Goal: Navigation & Orientation: Find specific page/section

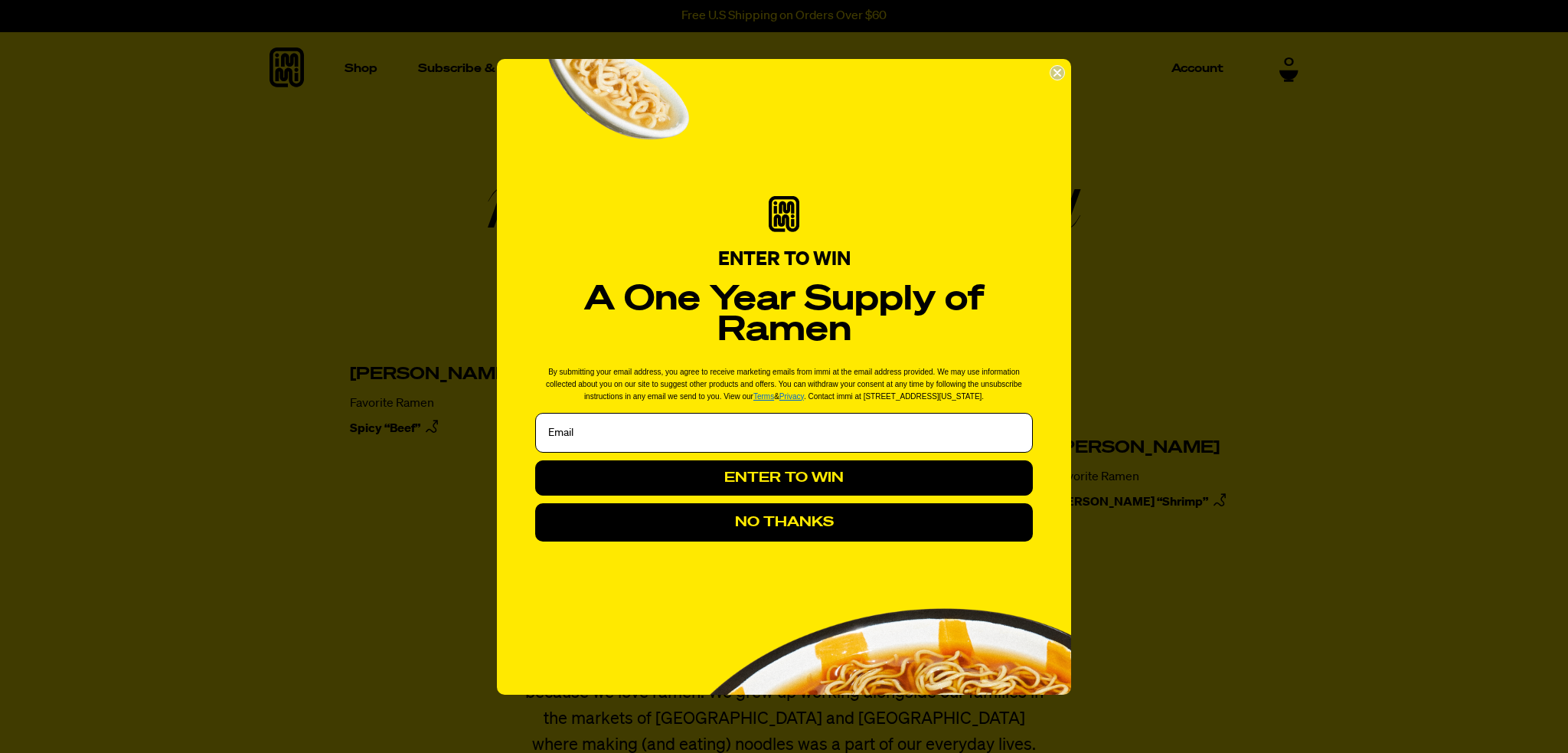
click at [1057, 70] on circle "Close dialog" at bounding box center [1058, 73] width 15 height 15
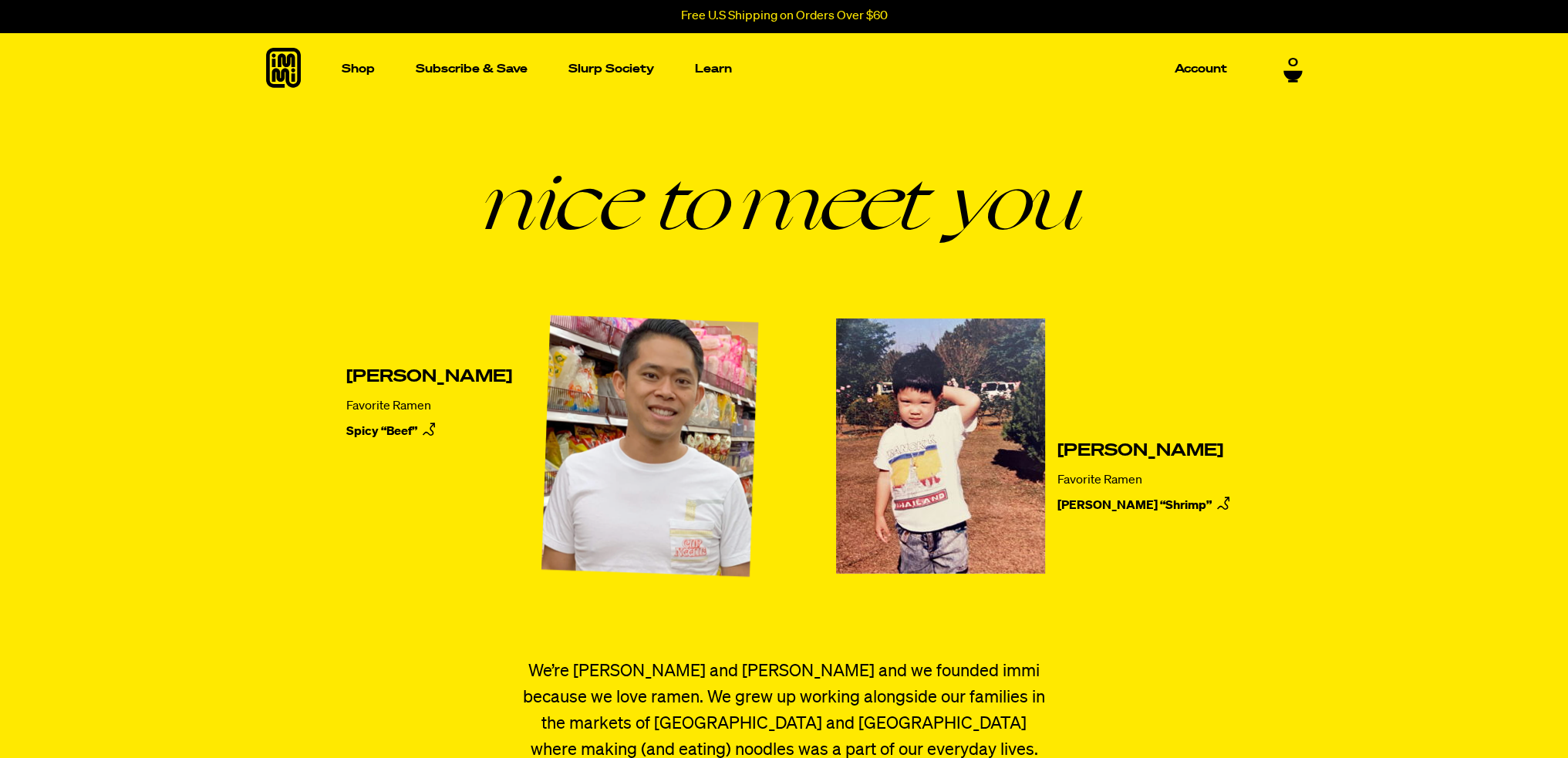
click at [535, 428] on img at bounding box center [650, 446] width 231 height 272
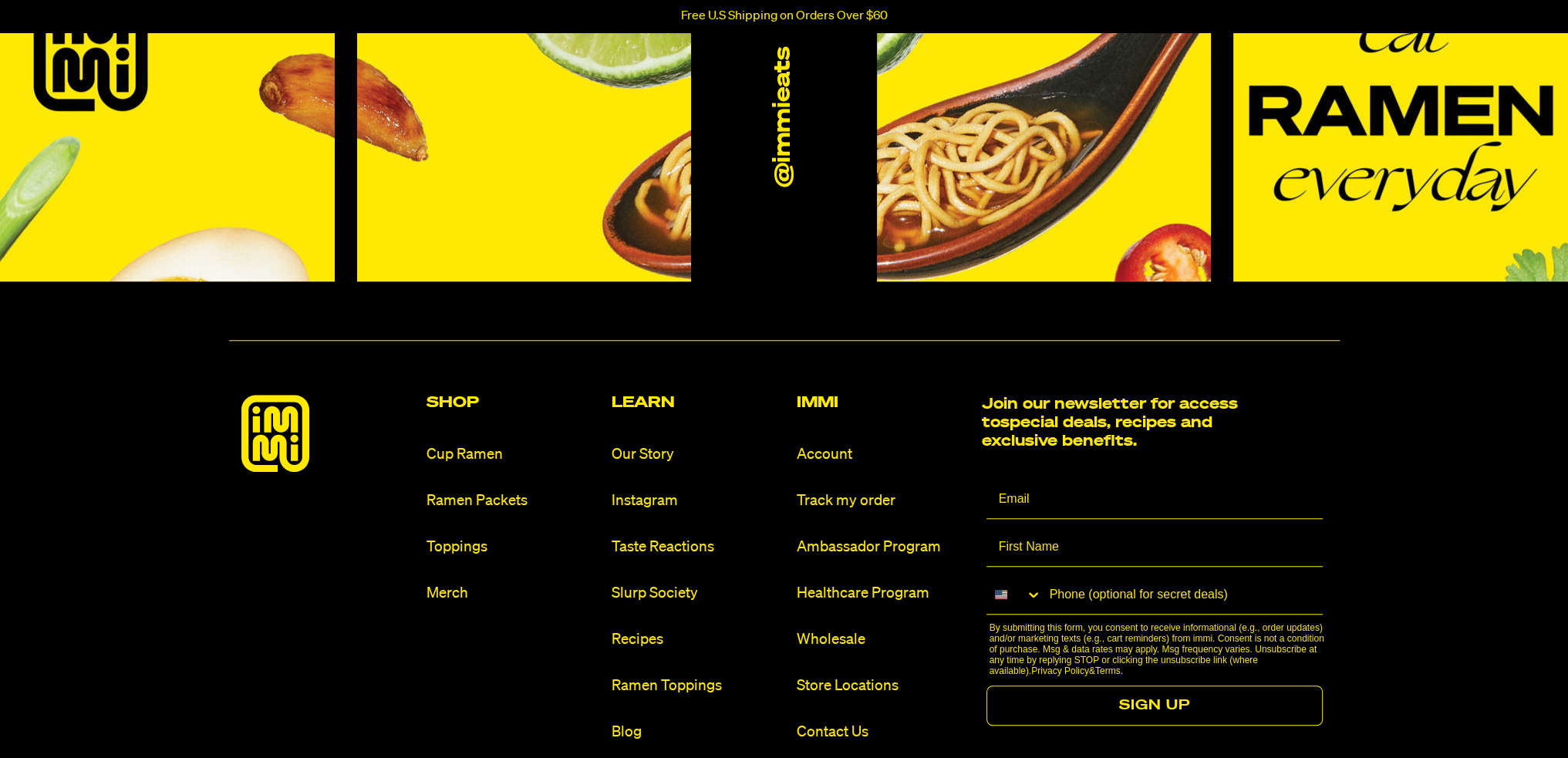
scroll to position [1714, 0]
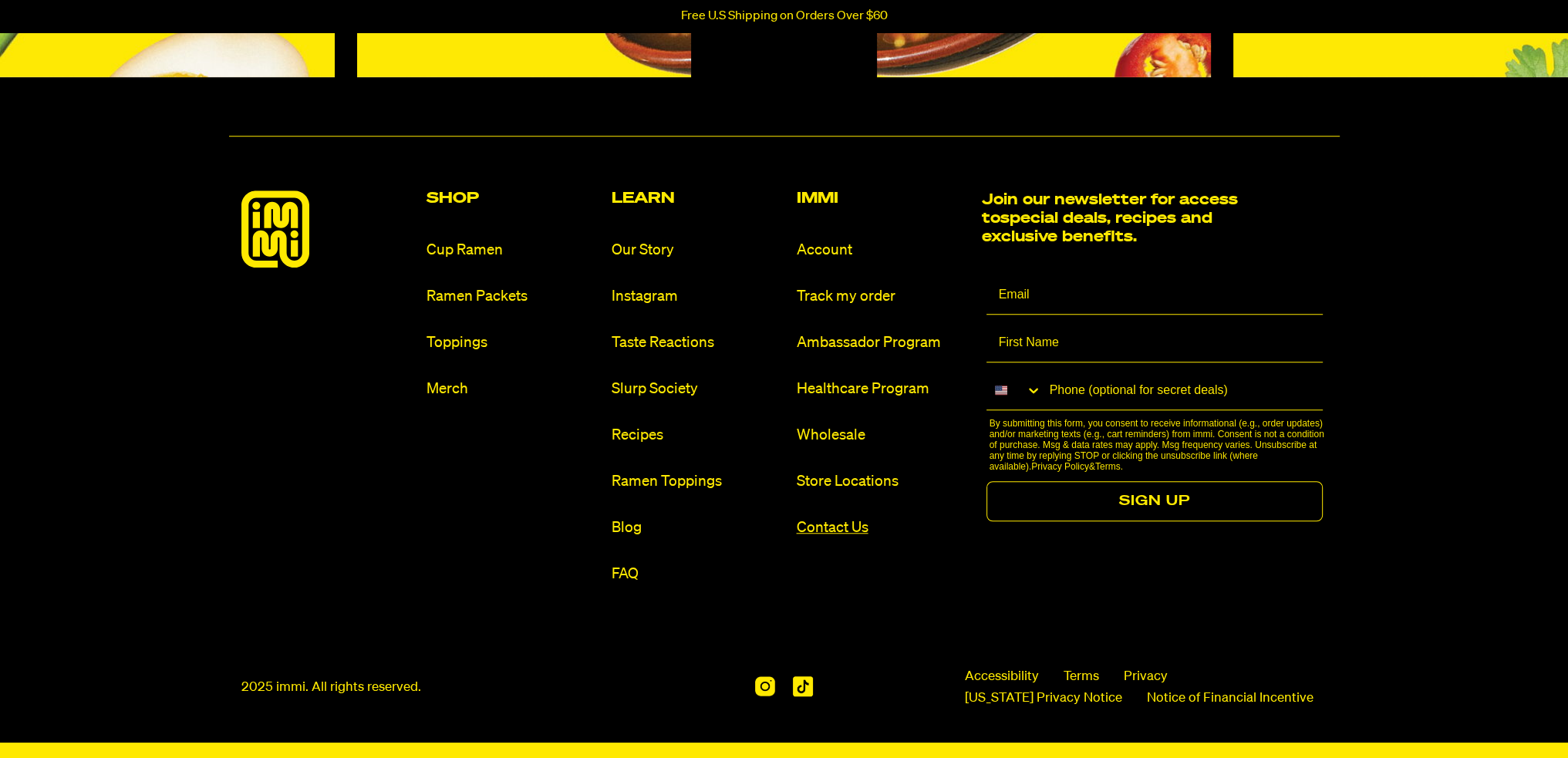
click at [833, 526] on link "Contact Us" at bounding box center [883, 527] width 173 height 21
